Goal: Information Seeking & Learning: Learn about a topic

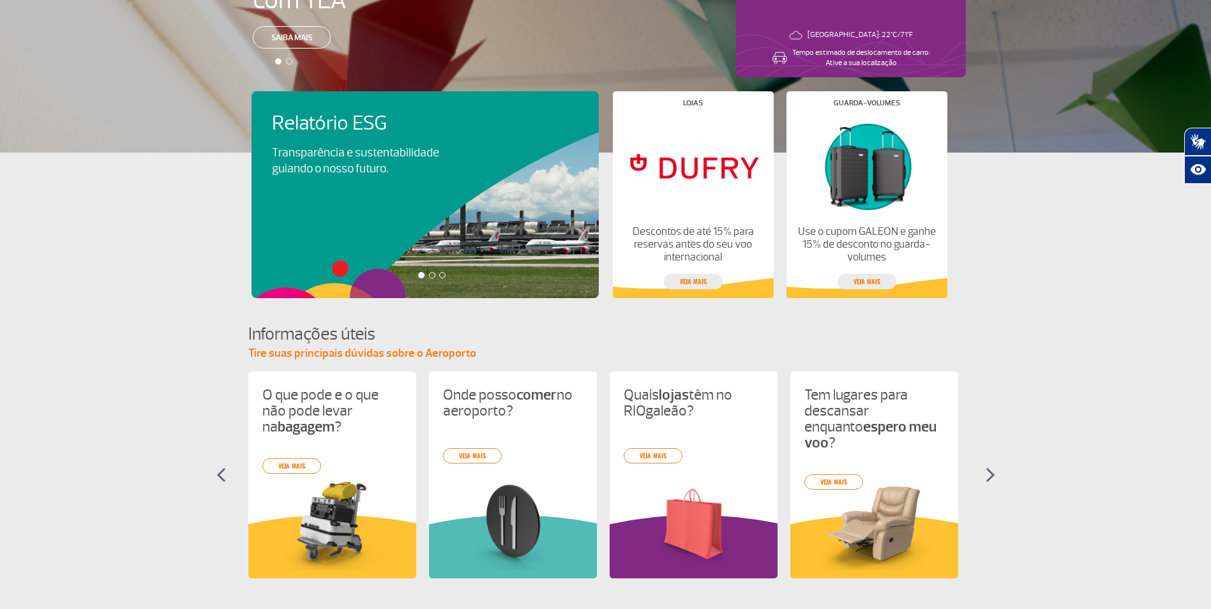
scroll to position [479, 0]
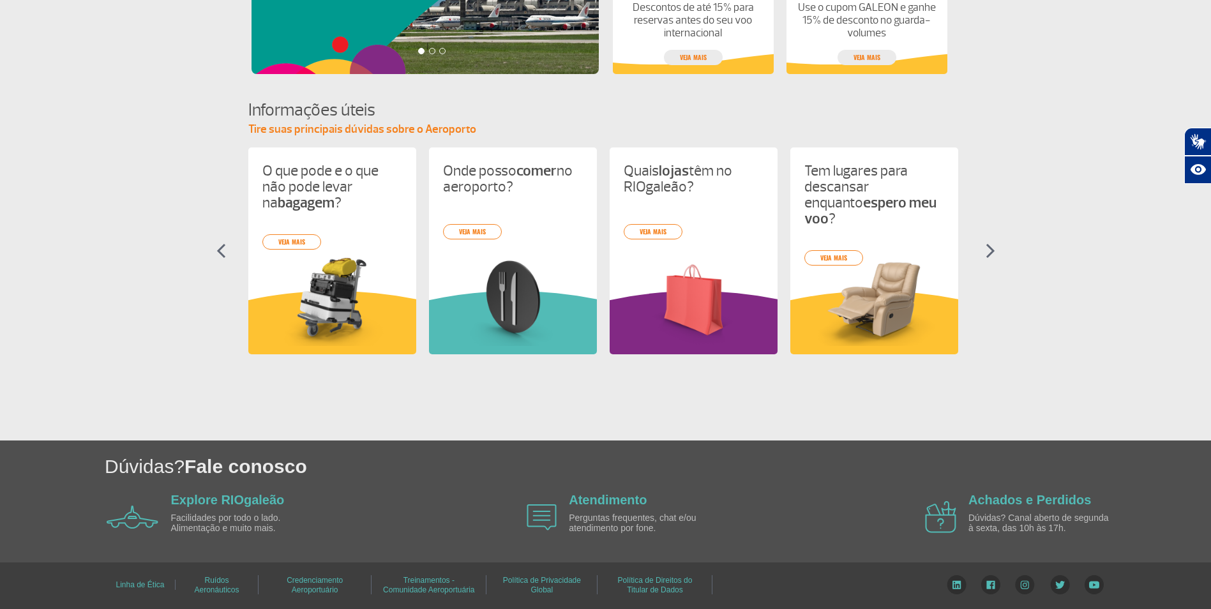
click at [416, 585] on link "Treinamentos - Comunidade Aeroportuária" at bounding box center [428, 584] width 91 height 27
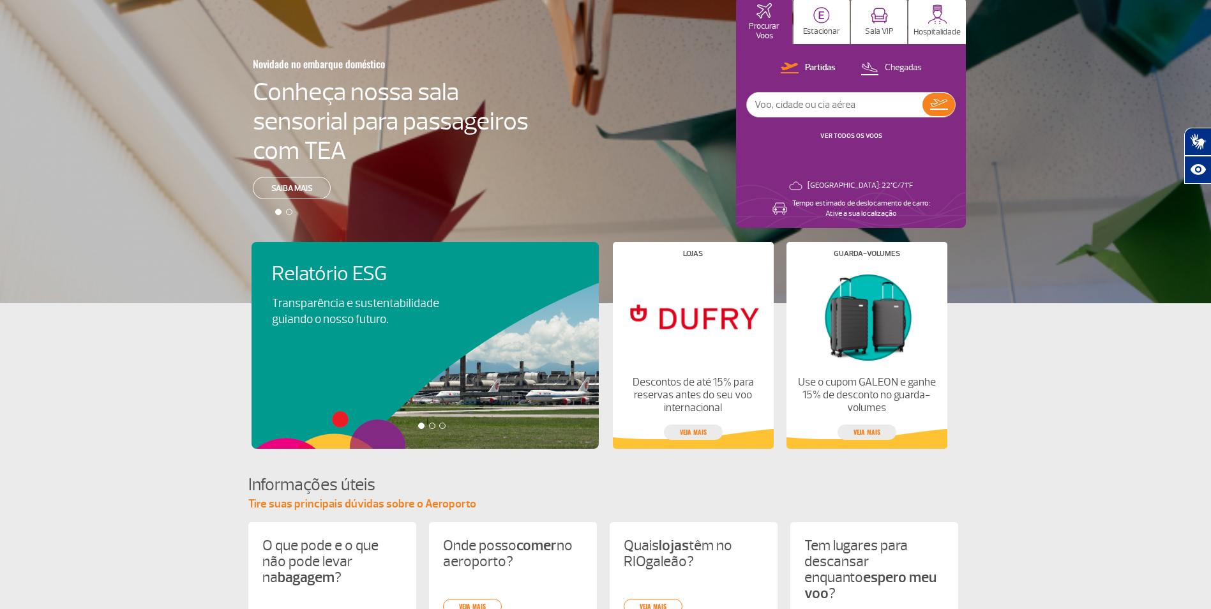
scroll to position [0, 0]
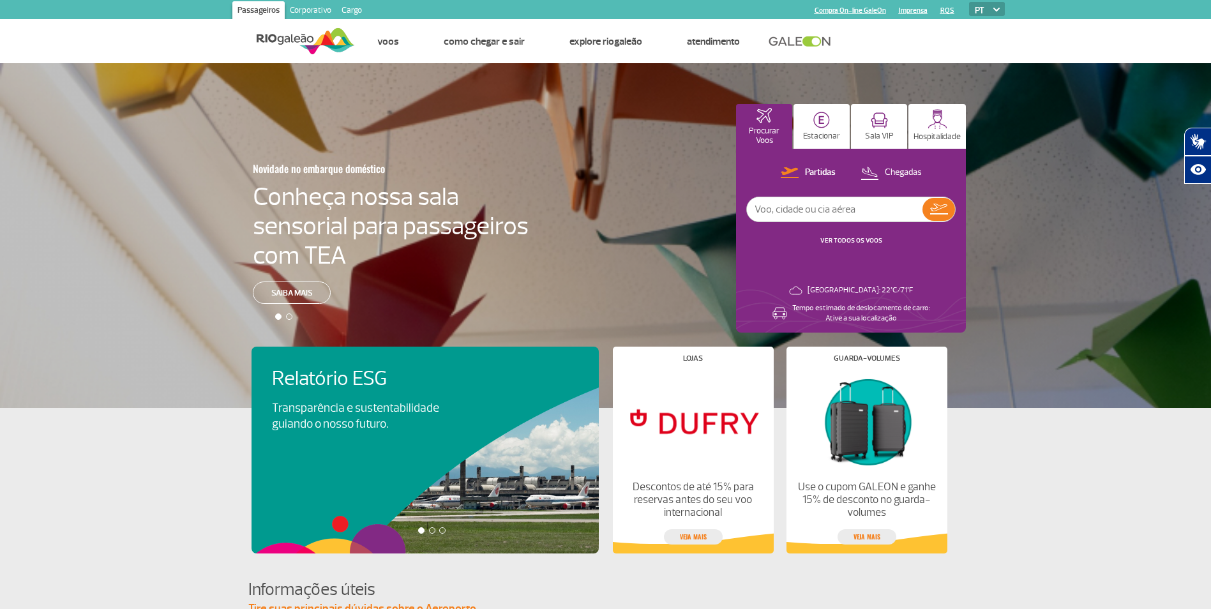
click at [305, 7] on link "Corporativo" at bounding box center [311, 11] width 52 height 20
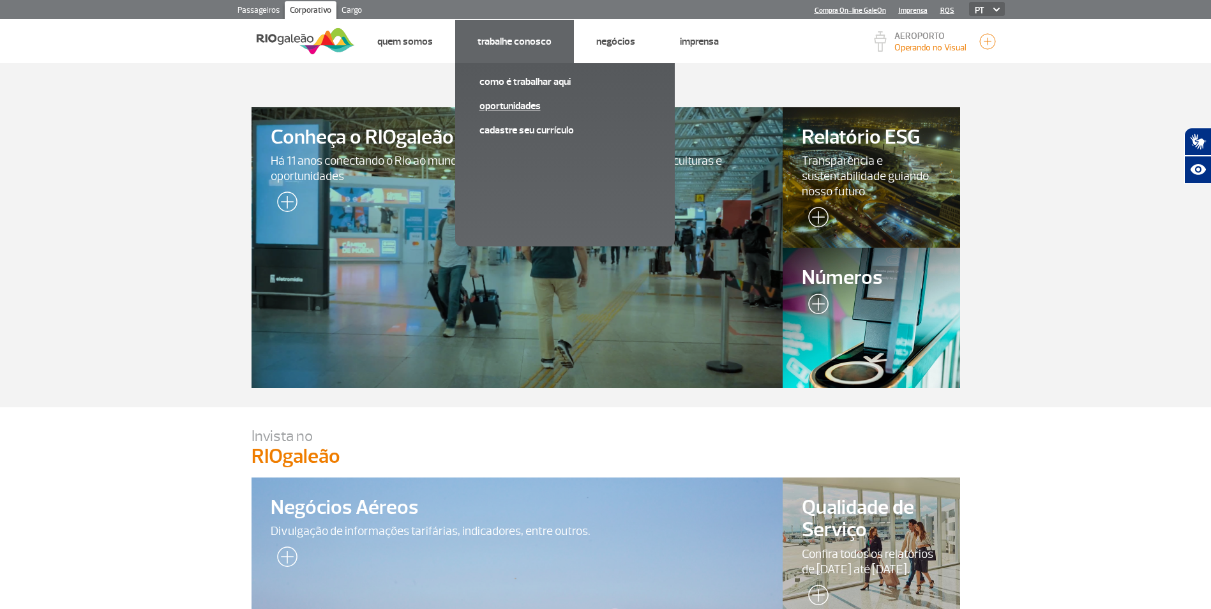
click at [511, 103] on link "Oportunidades" at bounding box center [564, 106] width 171 height 14
click at [513, 102] on link "Oportunidades" at bounding box center [564, 106] width 171 height 14
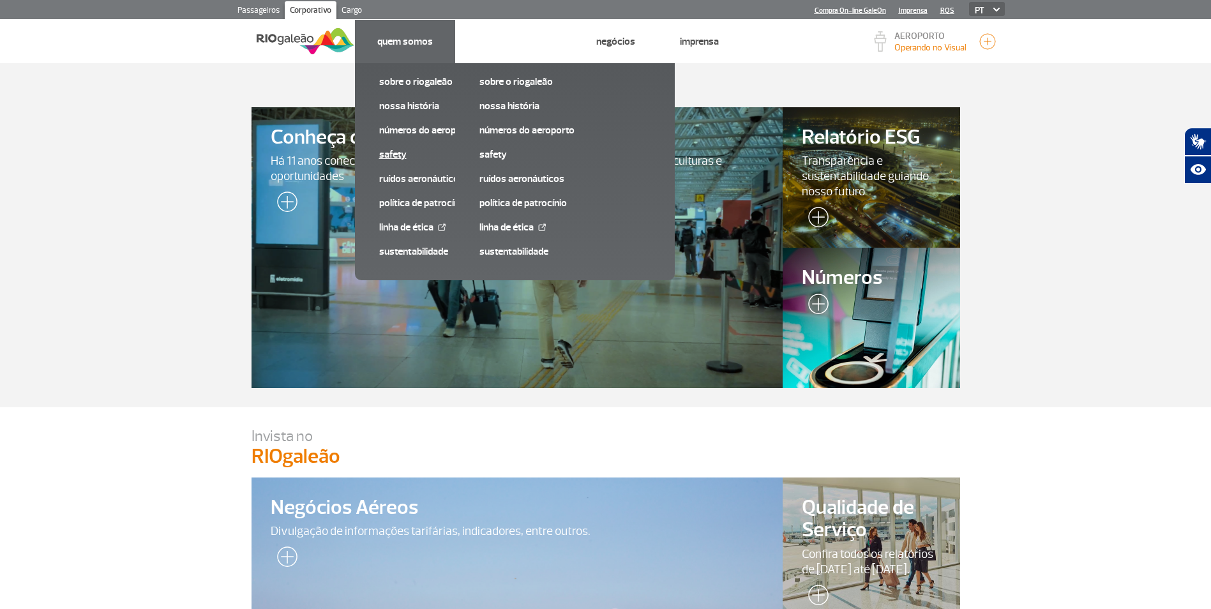
click at [396, 156] on link "SAFETY" at bounding box center [464, 154] width 171 height 14
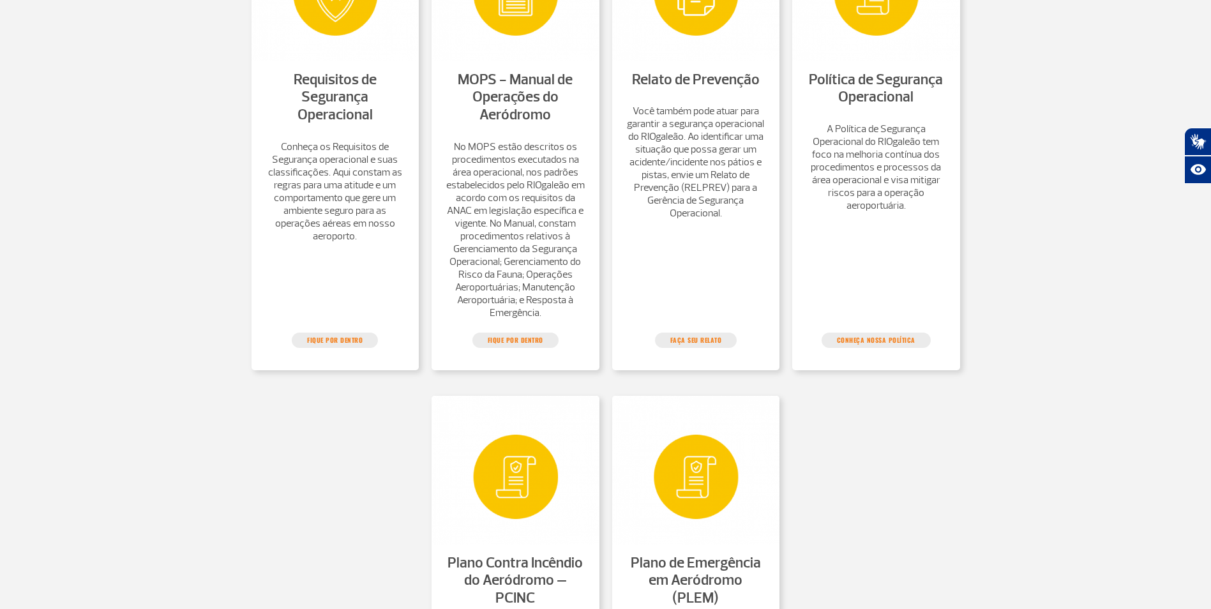
scroll to position [447, 0]
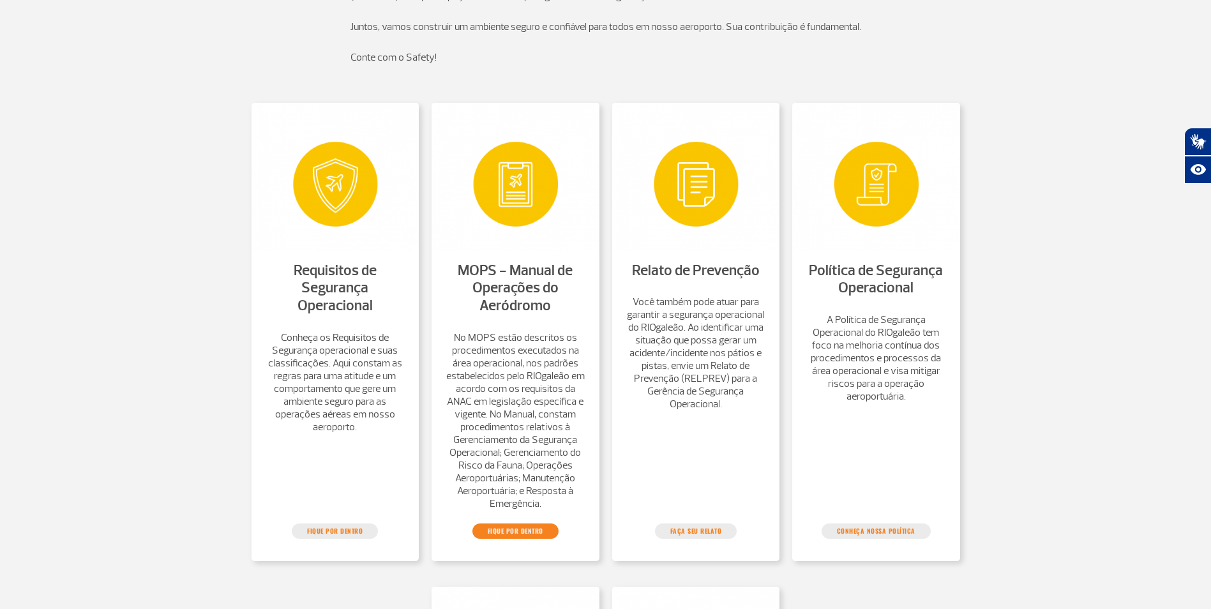
click at [518, 539] on link "FIQUE POR DENTRO" at bounding box center [515, 531] width 86 height 15
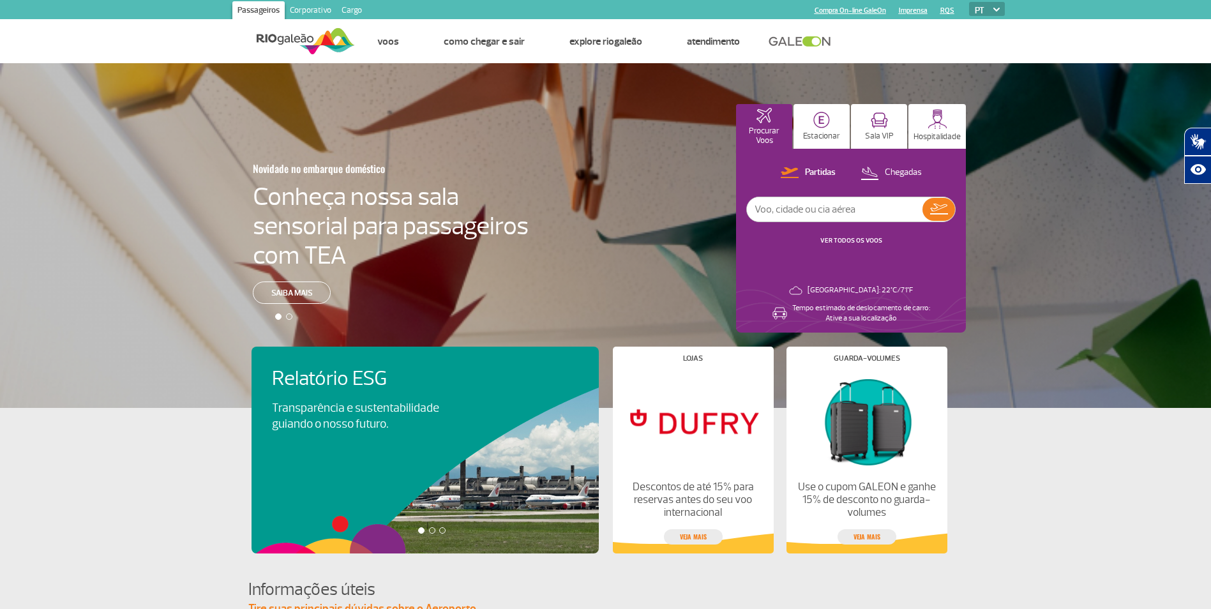
click at [310, 12] on link "Corporativo" at bounding box center [311, 11] width 52 height 20
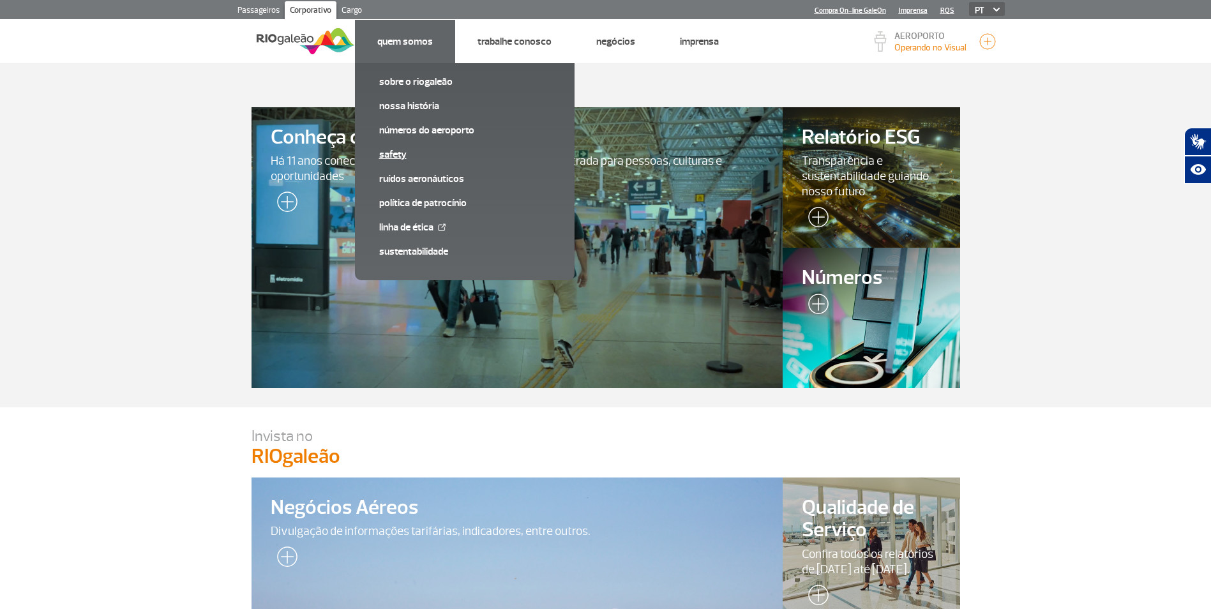
click at [395, 153] on link "SAFETY" at bounding box center [464, 154] width 171 height 14
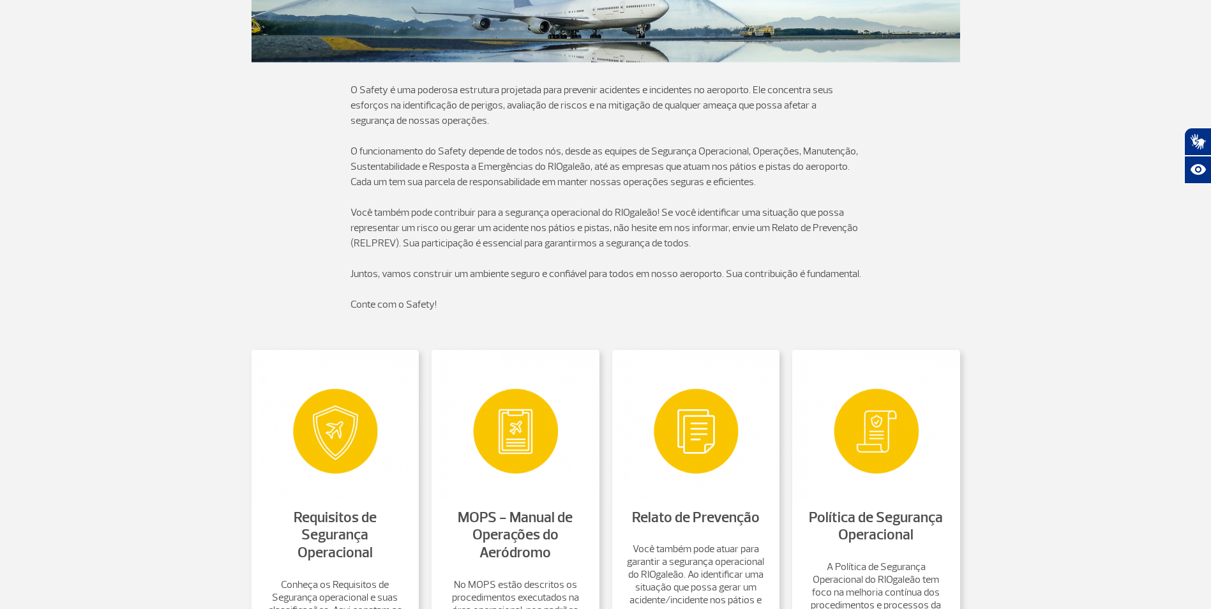
scroll to position [354, 0]
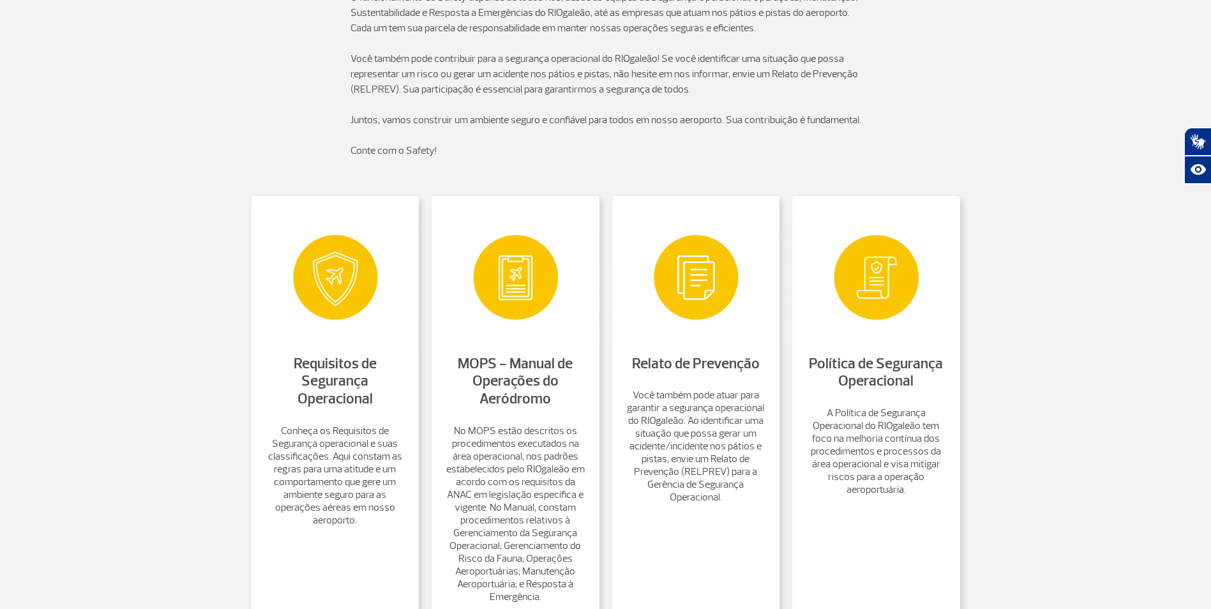
click at [340, 382] on link "Requisitos de Segurança Operacional" at bounding box center [335, 381] width 83 height 54
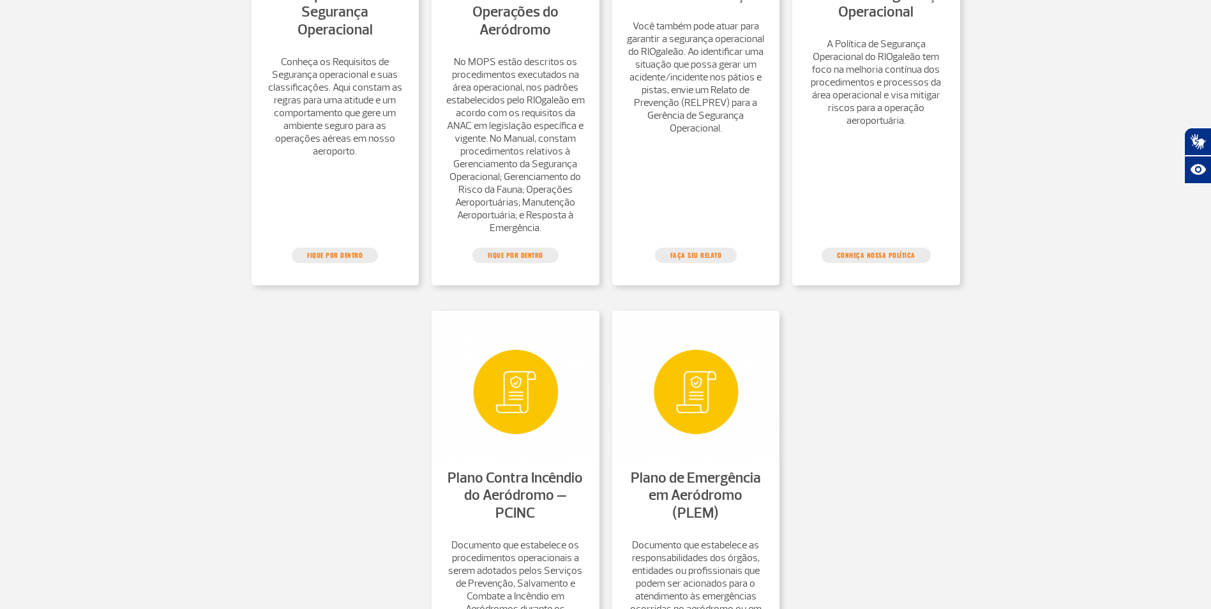
scroll to position [737, 0]
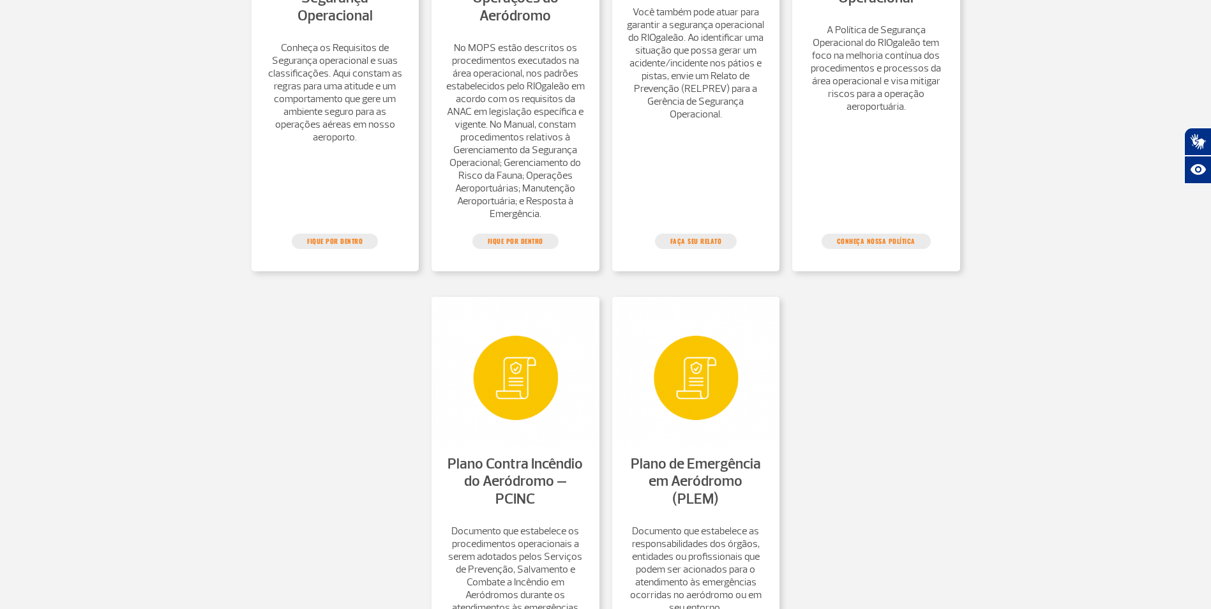
click at [887, 248] on ul "Política de Segurança Operacional A Política de Segurança Operacional do RIOgal…" at bounding box center [876, 30] width 168 height 435
click at [875, 80] on p "A Política de Segurança Operacional do RIOgaleão tem foco na melhoria contínua …" at bounding box center [876, 68] width 142 height 89
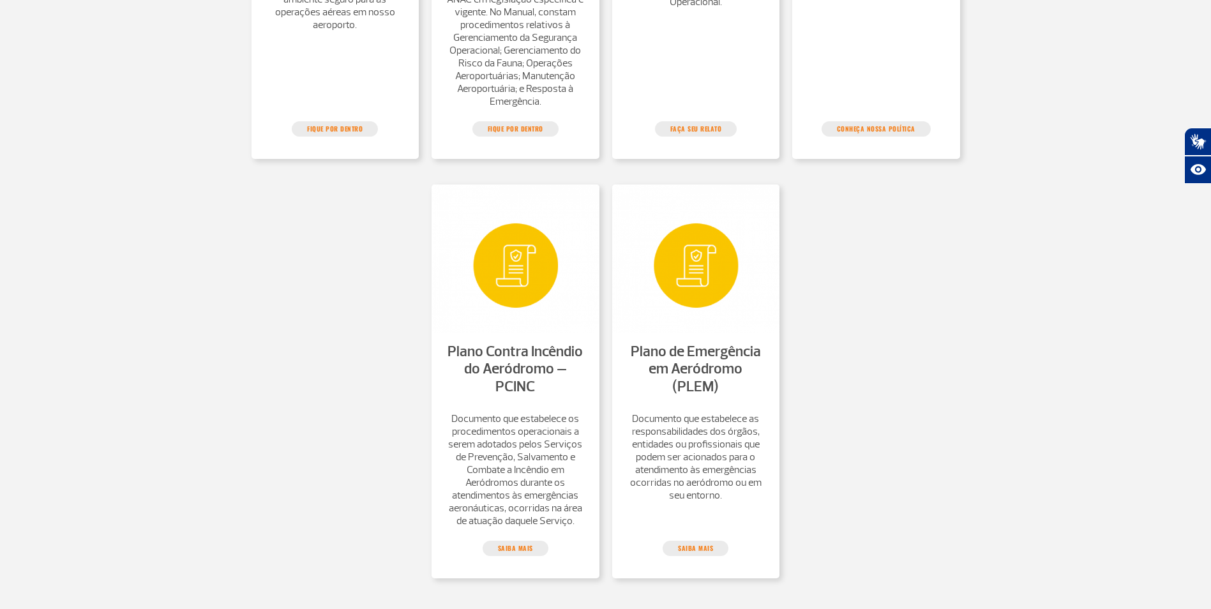
scroll to position [928, 0]
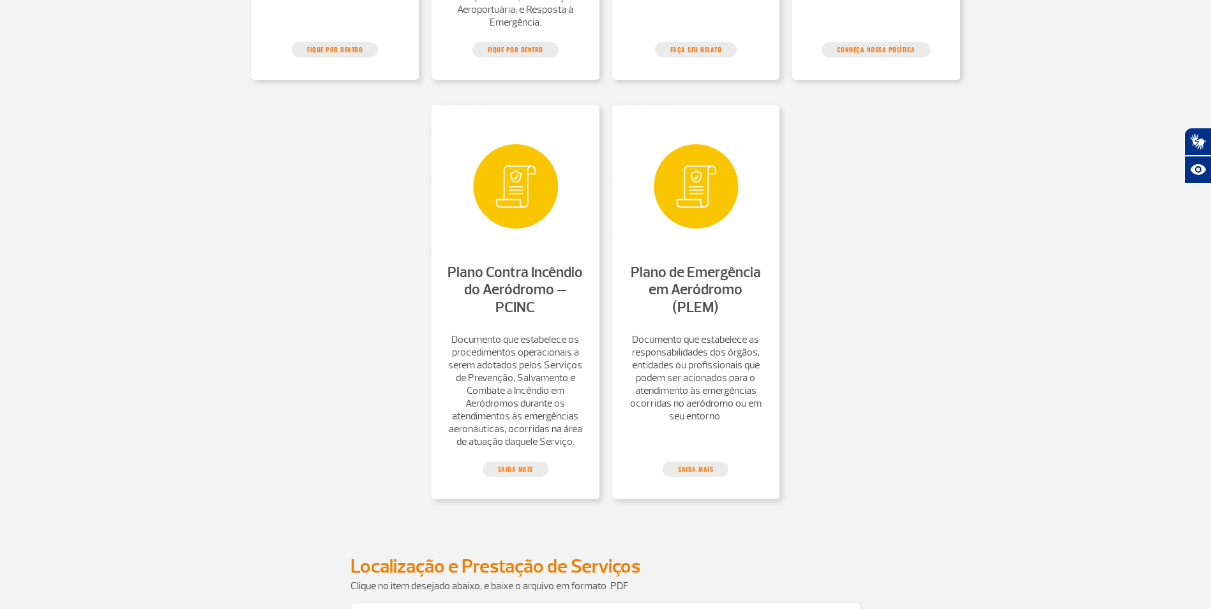
click at [495, 288] on link "Plano Contra Incêndio do Aeródromo – PCINC" at bounding box center [515, 290] width 135 height 54
click at [677, 301] on link "Plano de Emergência em Aeródromo (PLEM)" at bounding box center [696, 290] width 130 height 54
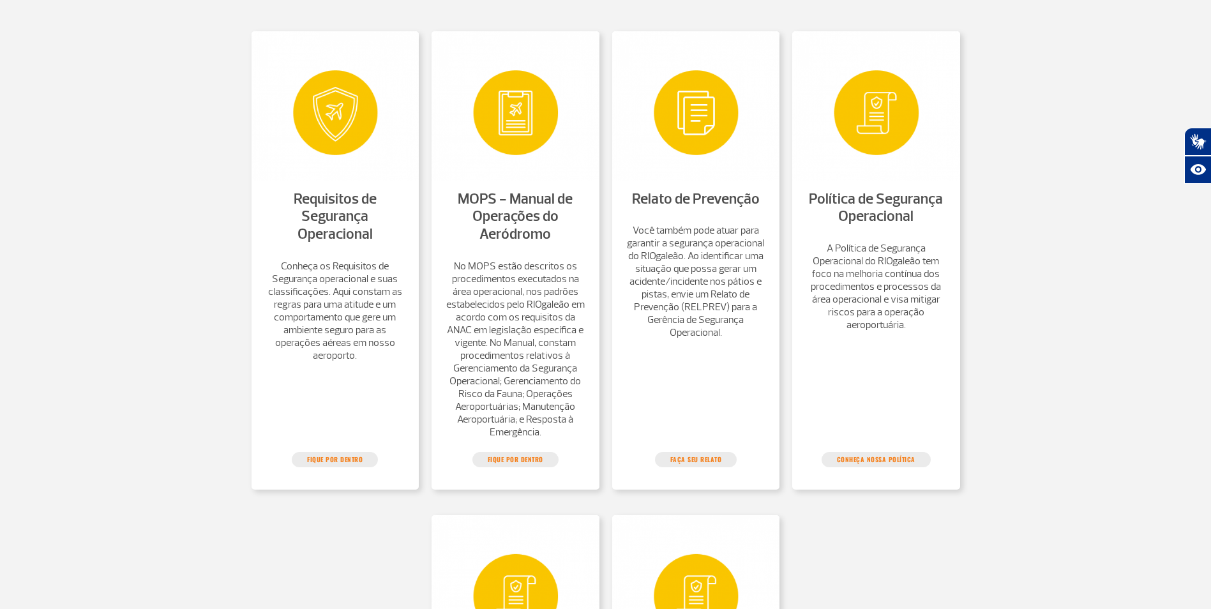
scroll to position [481, 0]
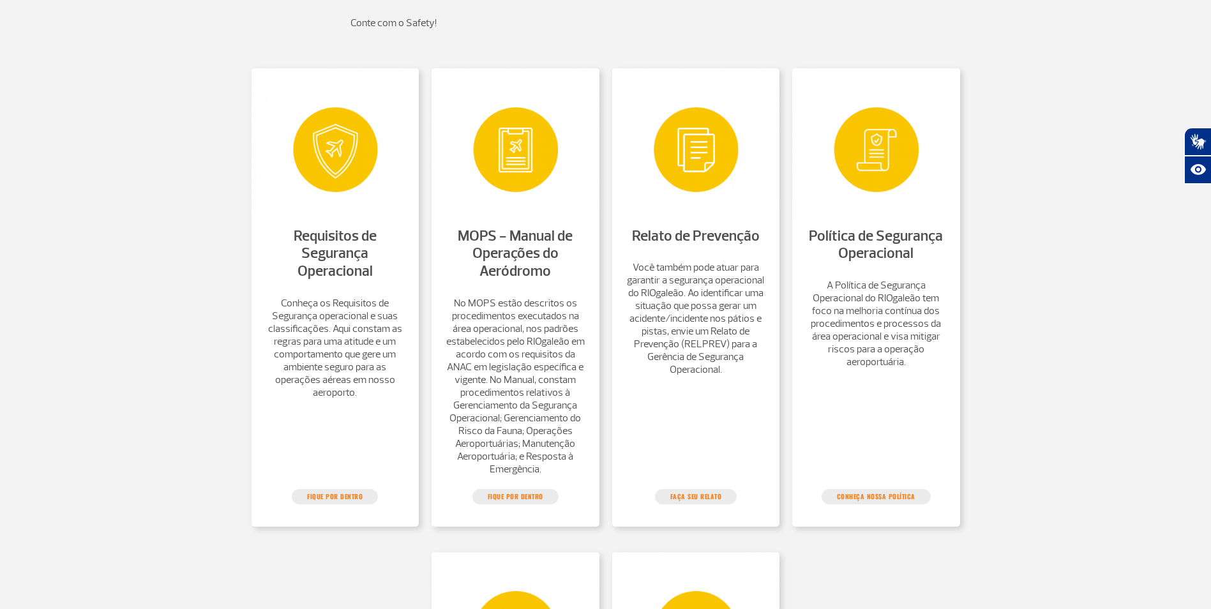
click at [890, 263] on link "Política de Segurança Operacional" at bounding box center [876, 245] width 134 height 36
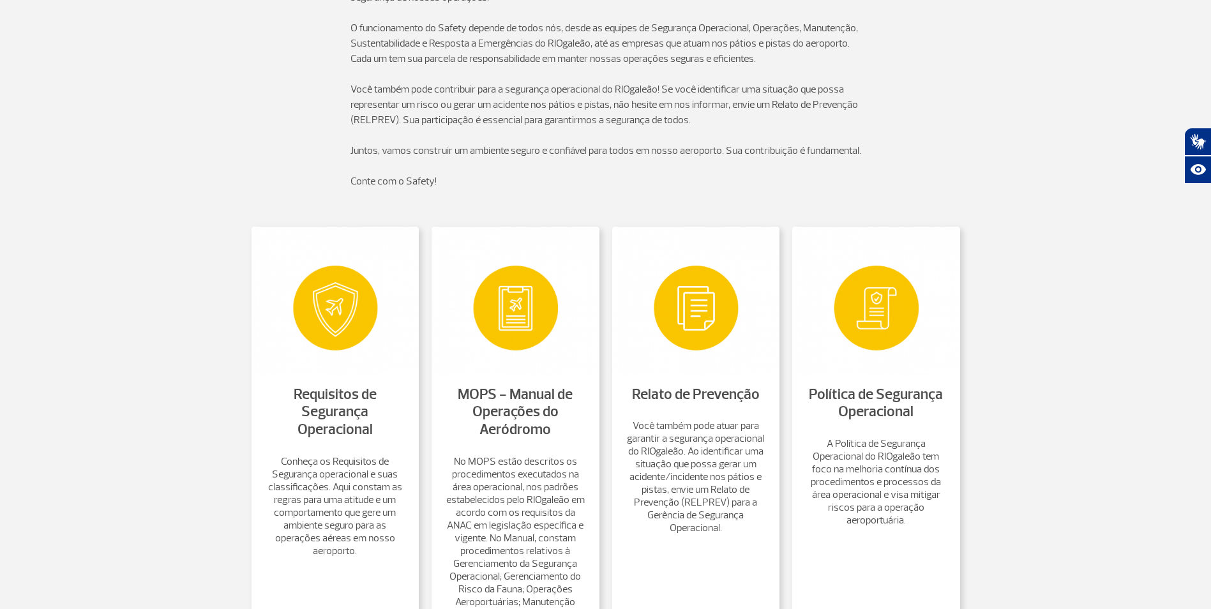
scroll to position [511, 0]
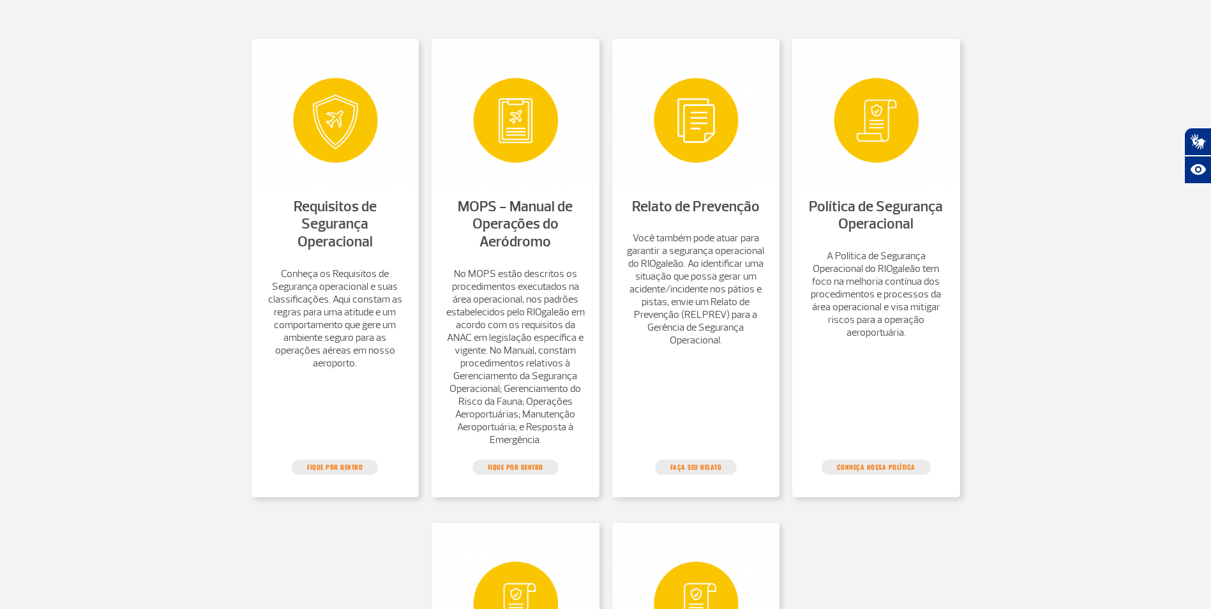
click at [317, 276] on p "Conheça os Requisitos de Segurança operacional e suas classificações. Aqui cons…" at bounding box center [335, 319] width 142 height 102
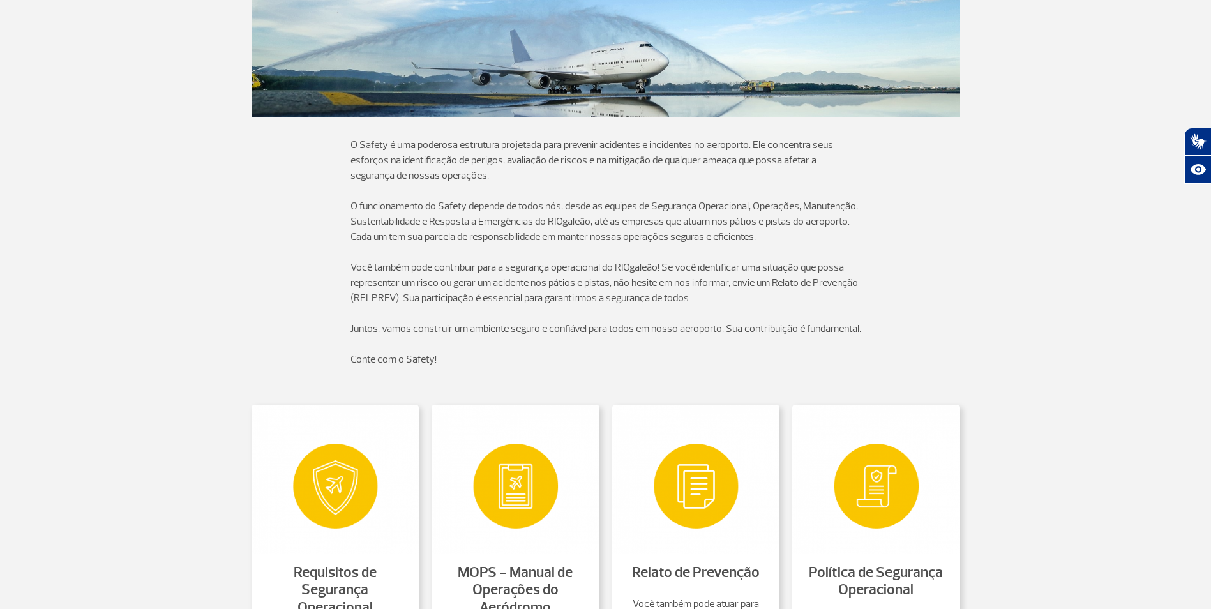
scroll to position [128, 0]
